Goal: Task Accomplishment & Management: Use online tool/utility

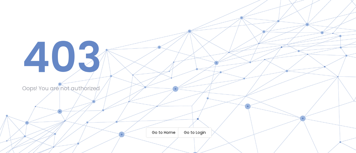
click at [193, 132] on m-button "Go to Login" at bounding box center [195, 133] width 34 height 10
click at [158, 133] on m-button "Go to Home" at bounding box center [163, 133] width 35 height 10
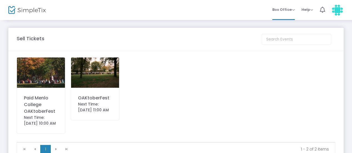
click at [87, 98] on div "OAKtoberFest" at bounding box center [95, 98] width 34 height 7
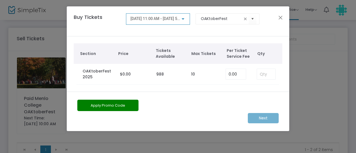
click at [208, 74] on td "10" at bounding box center [205, 74] width 34 height 21
click at [172, 67] on td "988" at bounding box center [170, 74] width 34 height 21
click at [280, 18] on button "Close" at bounding box center [280, 17] width 7 height 7
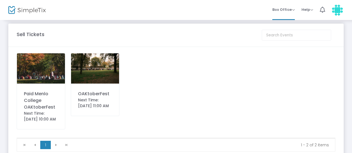
scroll to position [4, 0]
click at [292, 10] on span "Box Office" at bounding box center [284, 9] width 23 height 5
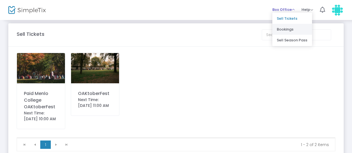
click at [286, 29] on li "Bookings" at bounding box center [293, 29] width 40 height 11
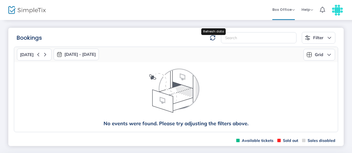
click at [214, 38] on img at bounding box center [213, 38] width 6 height 6
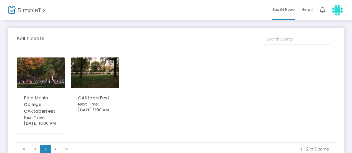
click at [103, 83] on img at bounding box center [95, 73] width 48 height 30
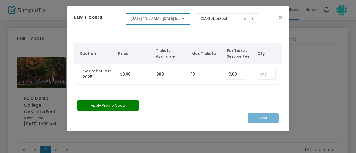
click at [100, 77] on label "OAKtoberFest 2025" at bounding box center [99, 74] width 32 height 12
click at [121, 99] on div "Apply Promo Code Next" at bounding box center [178, 111] width 222 height 39
click at [223, 19] on input "OAKtoberFest" at bounding box center [221, 19] width 41 height 6
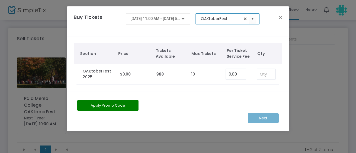
click at [246, 19] on span at bounding box center [245, 19] width 4 height 4
click at [252, 19] on span "Select" at bounding box center [252, 18] width 9 height 9
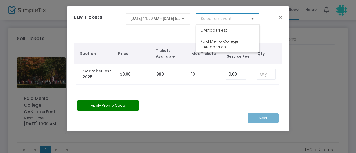
click at [252, 19] on span "Select" at bounding box center [252, 18] width 9 height 9
click at [218, 17] on input at bounding box center [225, 19] width 48 height 6
click at [253, 20] on span "Select" at bounding box center [252, 18] width 9 height 9
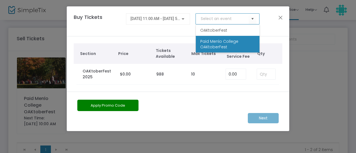
click at [230, 40] on span "Paid Menlo College OAKtoberFest" at bounding box center [227, 44] width 55 height 11
type input "Paid Menlo College OAKtoberFest"
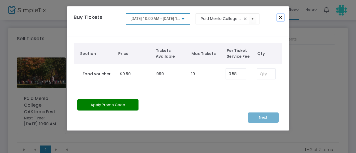
click at [284, 17] on button "Close" at bounding box center [280, 17] width 7 height 7
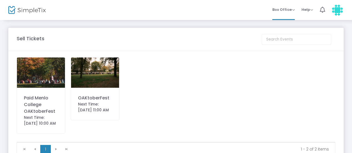
click at [37, 14] on img at bounding box center [27, 10] width 38 height 8
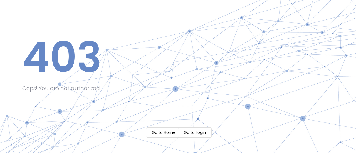
click at [196, 137] on m-button "Go to Login" at bounding box center [195, 133] width 34 height 10
click at [192, 135] on m-button "Go to Login" at bounding box center [195, 133] width 34 height 10
click at [167, 130] on div at bounding box center [178, 76] width 356 height 153
click at [167, 130] on m-button "Go to Home" at bounding box center [163, 133] width 35 height 10
